Goal: Task Accomplishment & Management: Manage account settings

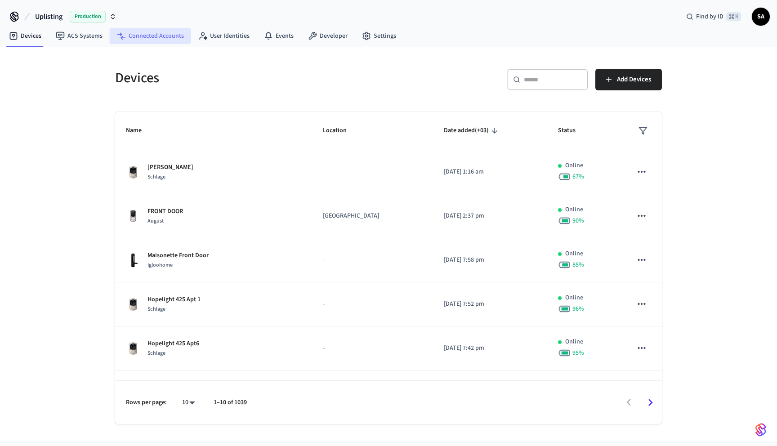
drag, startPoint x: 156, startPoint y: 37, endPoint x: 184, endPoint y: 40, distance: 28.0
click at [157, 37] on link "Connected Accounts" at bounding box center [150, 36] width 81 height 16
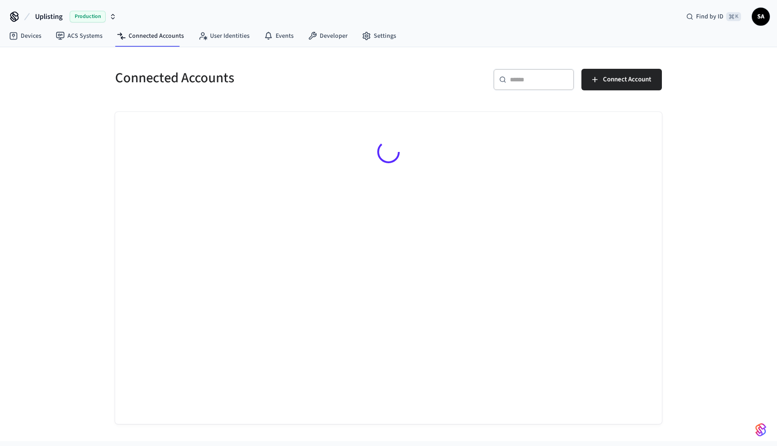
click at [539, 76] on input "text" at bounding box center [539, 79] width 58 height 9
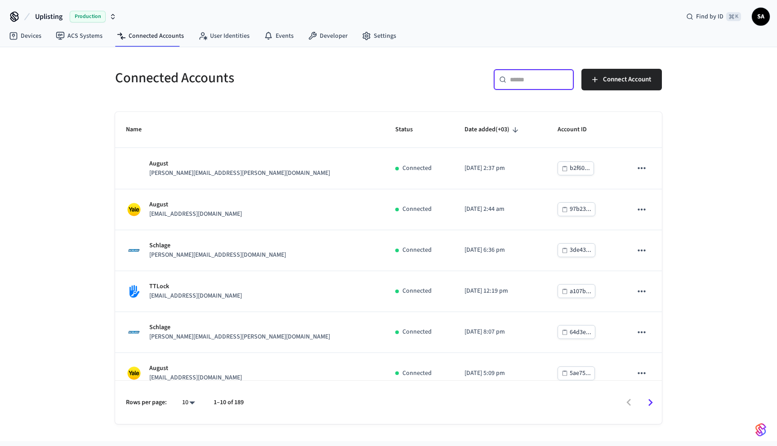
paste input "**********"
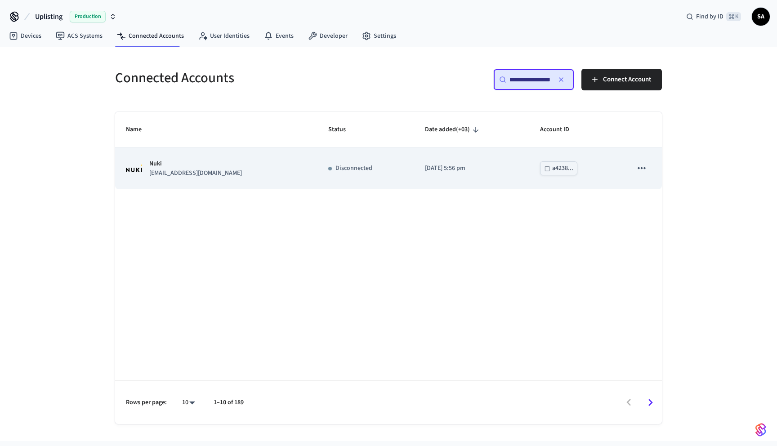
type input "**********"
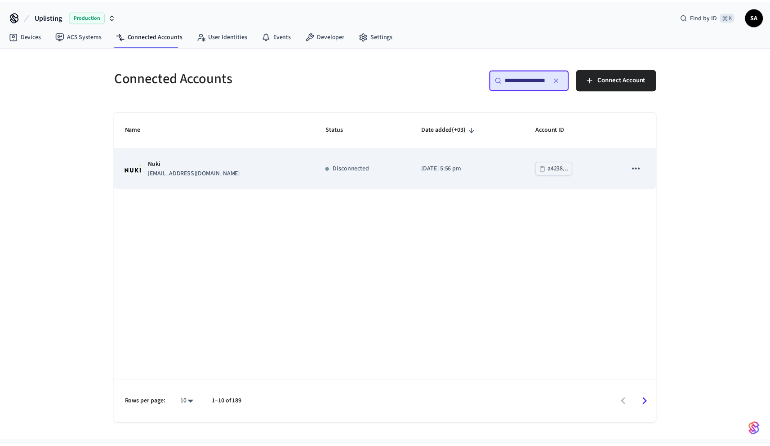
scroll to position [0, 0]
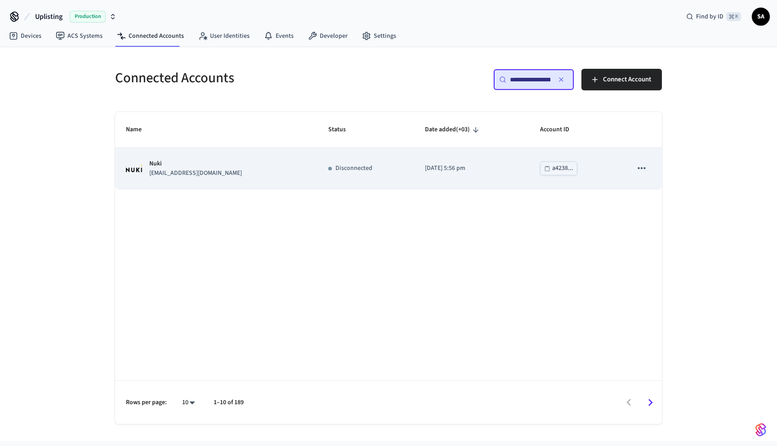
click at [344, 162] on td "Disconnected" at bounding box center [365, 168] width 97 height 41
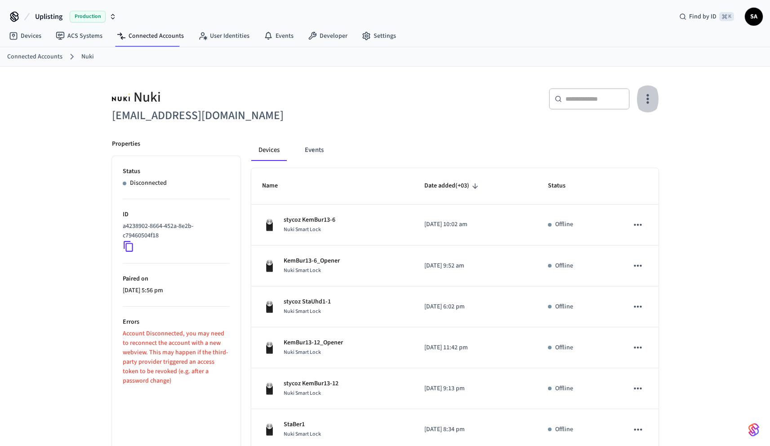
click at [648, 97] on icon "button" at bounding box center [648, 99] width 14 height 14
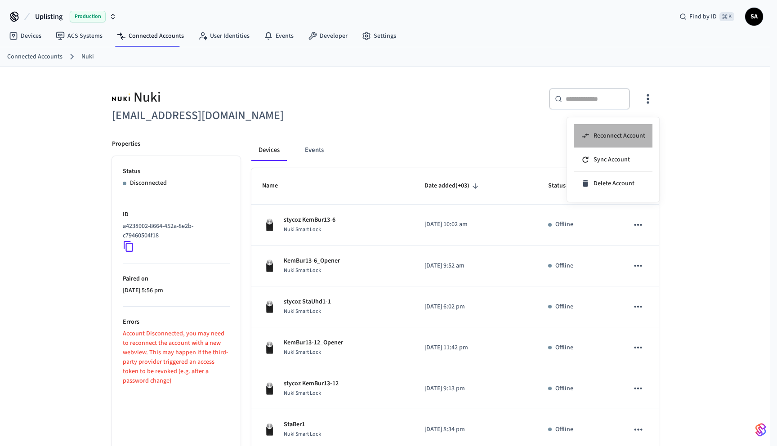
click at [628, 138] on span "Reconnect Account" at bounding box center [619, 135] width 52 height 9
click at [448, 105] on div at bounding box center [388, 223] width 777 height 446
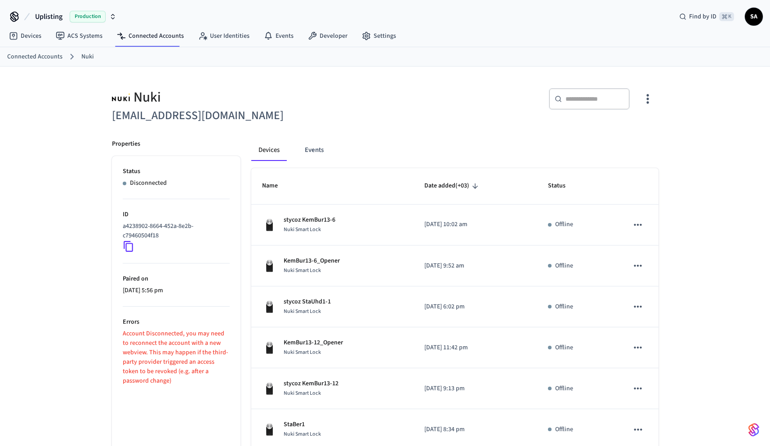
click at [391, 115] on div "​ ​" at bounding box center [525, 102] width 268 height 29
